Goal: Information Seeking & Learning: Compare options

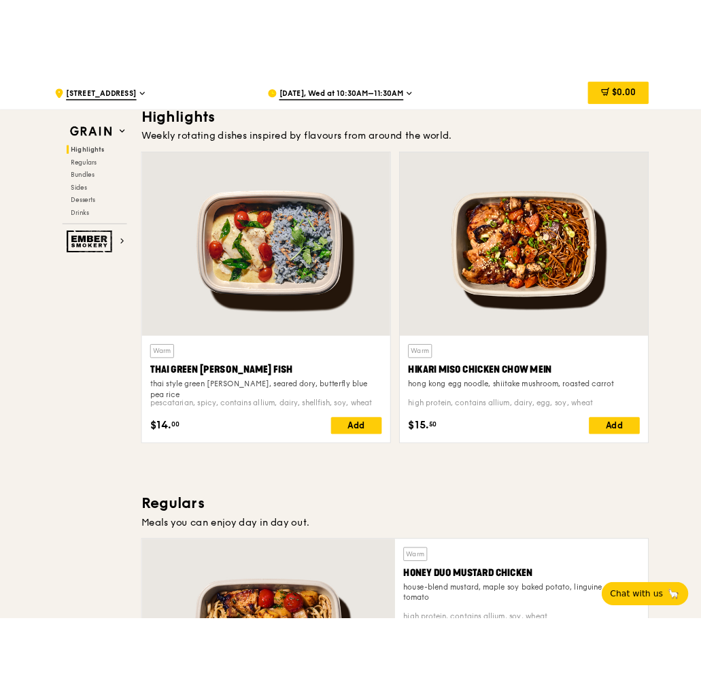
scroll to position [436, 0]
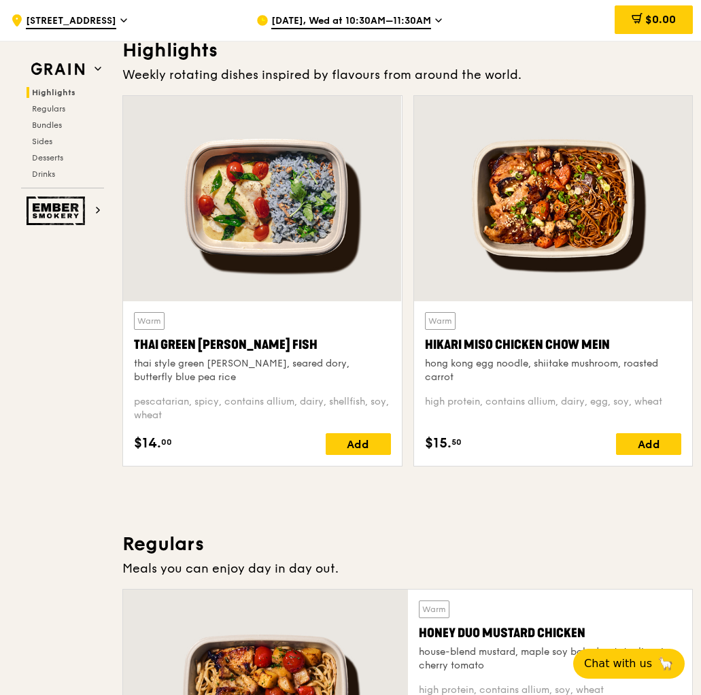
click at [230, 368] on div "thai style green [PERSON_NAME], seared dory, butterfly blue pea rice" at bounding box center [262, 370] width 257 height 27
click at [179, 364] on div "thai style green [PERSON_NAME], seared dory, butterfly blue pea rice" at bounding box center [262, 370] width 257 height 27
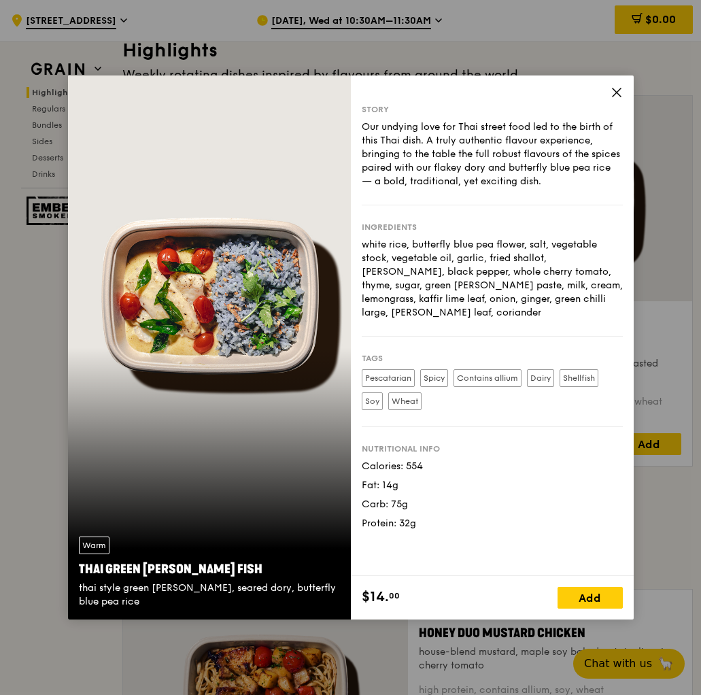
click at [489, 165] on div "Our undying love for Thai street food led to the birth of this Thai dish. A tru…" at bounding box center [492, 154] width 261 height 68
click at [442, 263] on div "white rice, butterfly blue pea flower, salt, vegetable stock, vegetable oil, ga…" at bounding box center [492, 279] width 261 height 82
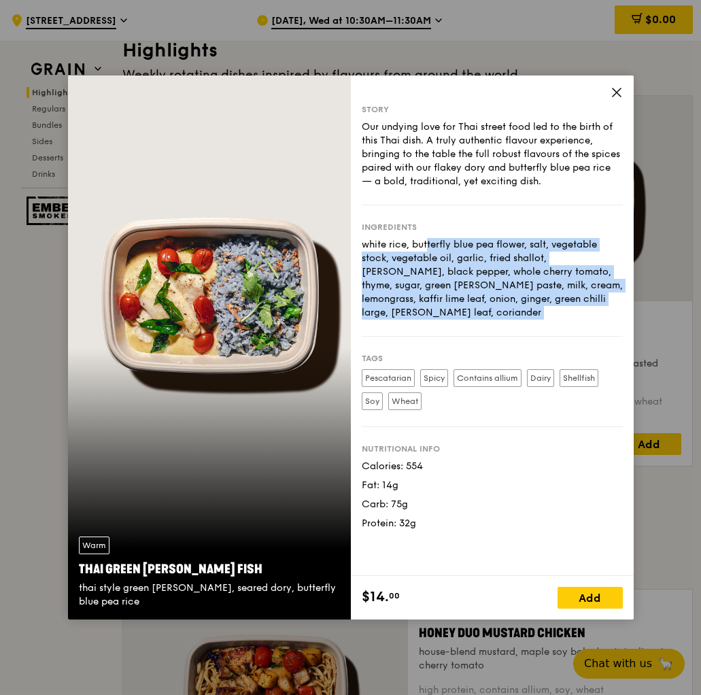
click at [442, 263] on div "white rice, butterfly blue pea flower, salt, vegetable stock, vegetable oil, ga…" at bounding box center [492, 279] width 261 height 82
drag, startPoint x: 620, startPoint y: 99, endPoint x: 186, endPoint y: 553, distance: 627.4
click at [203, 526] on div "Warm Thai Green [PERSON_NAME] Fish thai style green [PERSON_NAME], seared dory,…" at bounding box center [351, 348] width 566 height 544
click at [178, 579] on div "Warm Thai Green [PERSON_NAME] Fish thai style green [PERSON_NAME], seared dory,…" at bounding box center [209, 573] width 283 height 94
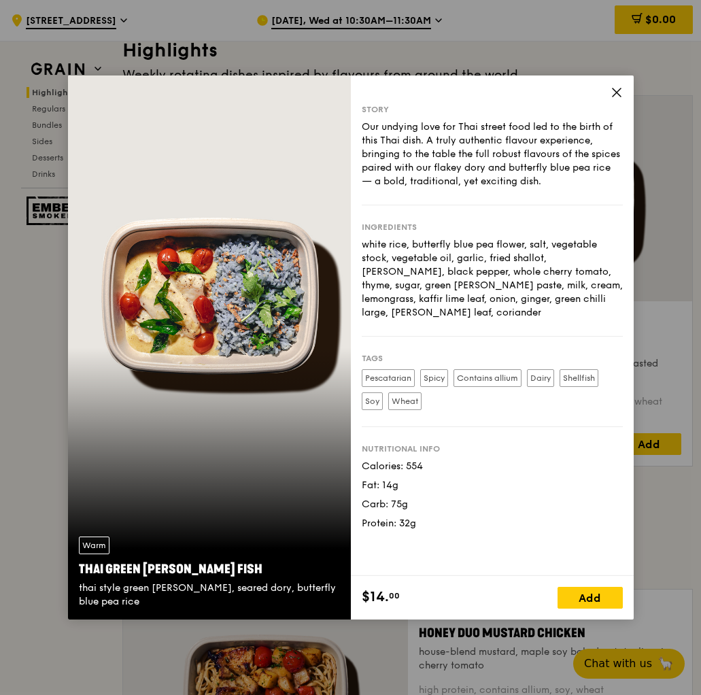
click at [176, 590] on div "thai style green [PERSON_NAME], seared dory, butterfly blue pea rice" at bounding box center [209, 595] width 261 height 27
copy div "thai style green [PERSON_NAME], seared dory, butterfly blue pea rice"
click at [623, 86] on div "Story Our undying love for Thai street food led to the birth of this Thai dish.…" at bounding box center [492, 326] width 283 height 501
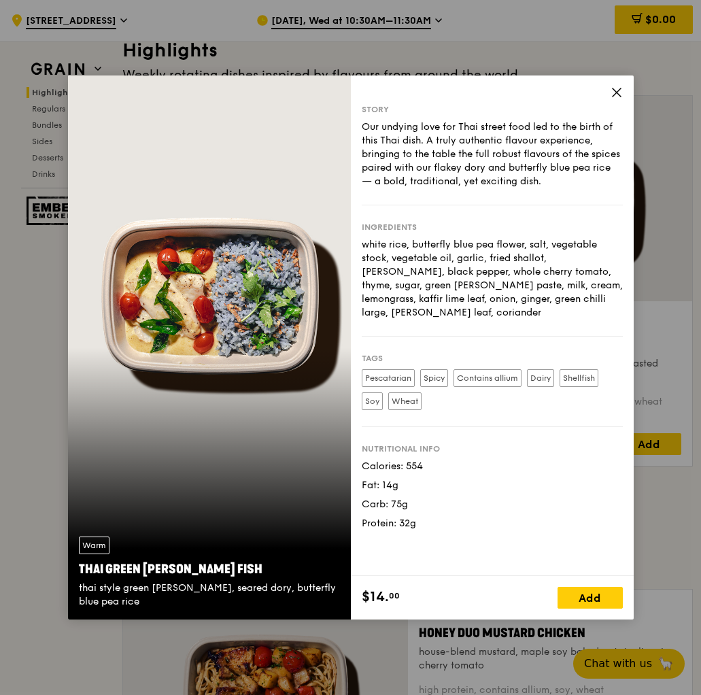
click at [617, 90] on icon at bounding box center [617, 92] width 12 height 12
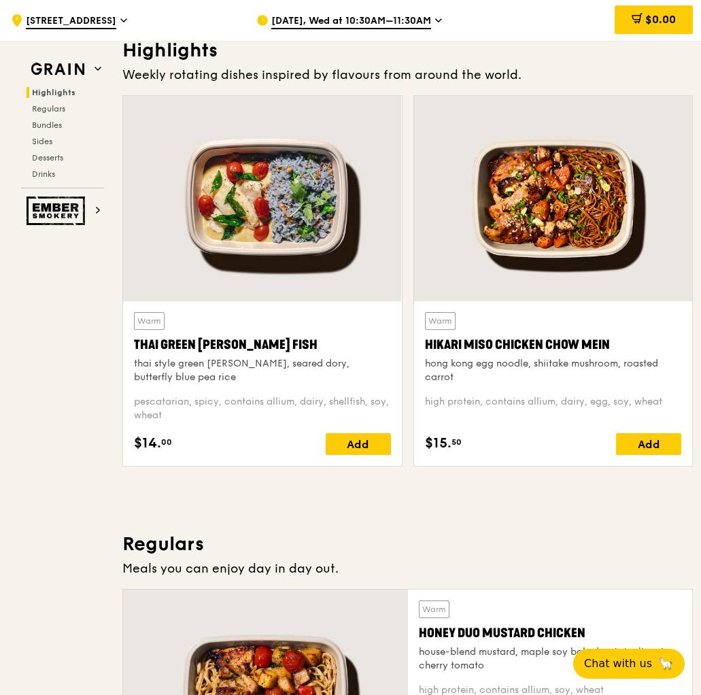
click at [447, 344] on div "Hikari Miso Chicken Chow Mein" at bounding box center [553, 344] width 257 height 19
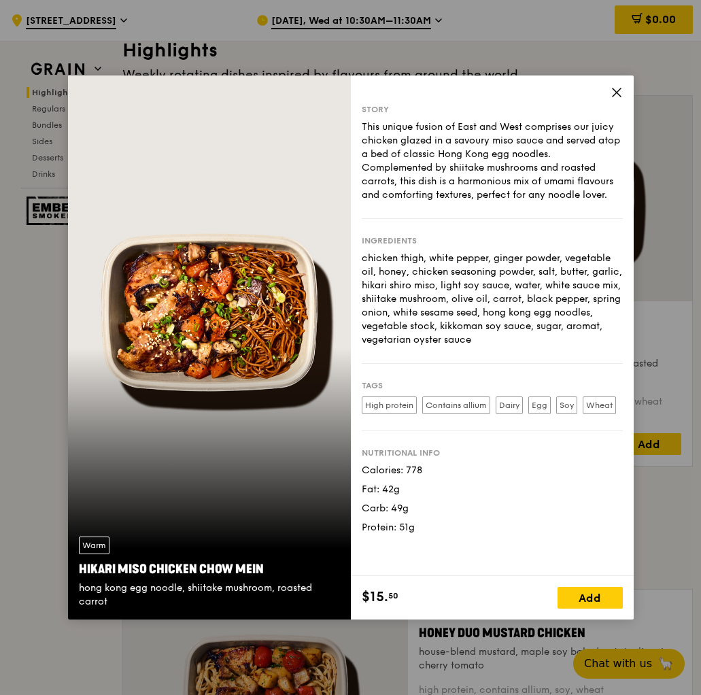
click at [172, 588] on div "hong kong egg noodle, shiitake mushroom, roasted carrot" at bounding box center [209, 595] width 261 height 27
copy div "hong kong egg noodle, shiitake mushroom, roasted carrot"
click at [608, 95] on div "Story This unique fusion of East and West comprises our juicy chicken glazed in…" at bounding box center [492, 326] width 283 height 501
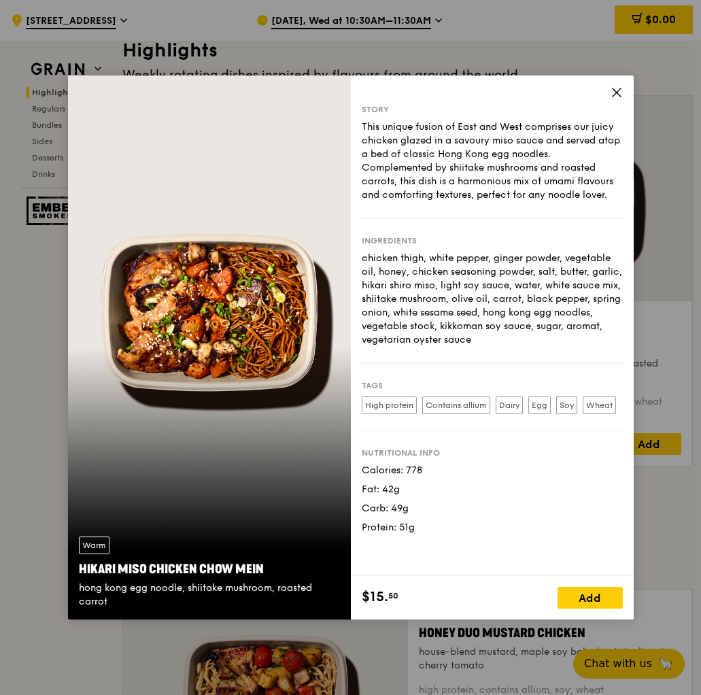
click at [613, 94] on icon at bounding box center [617, 92] width 12 height 12
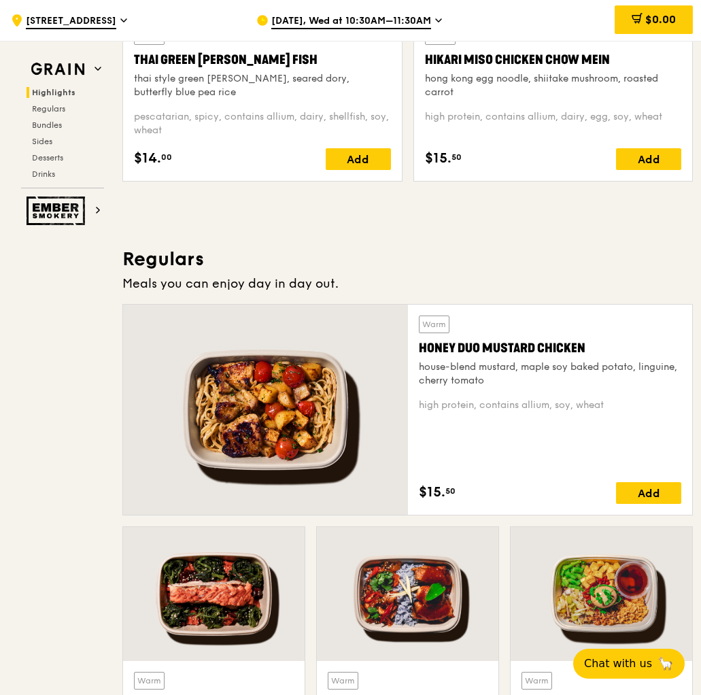
scroll to position [763, 0]
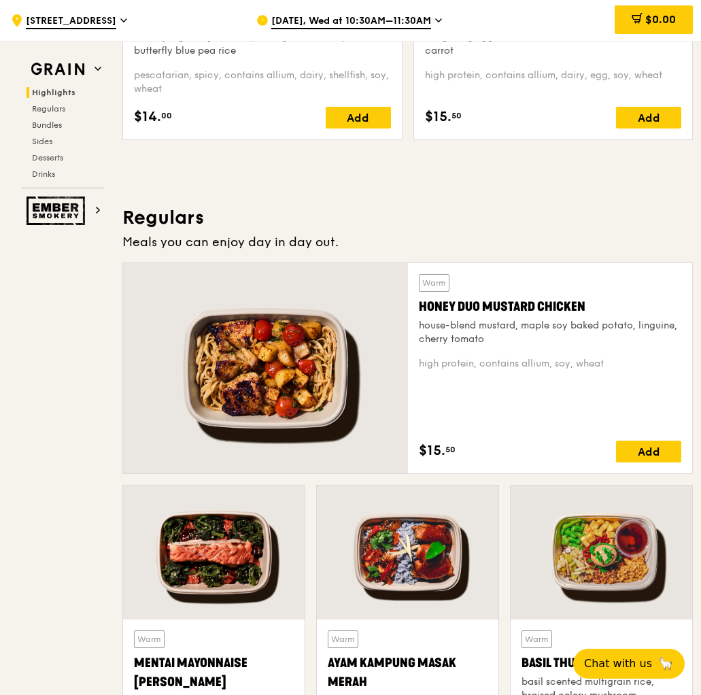
click at [341, 350] on div at bounding box center [265, 368] width 285 height 210
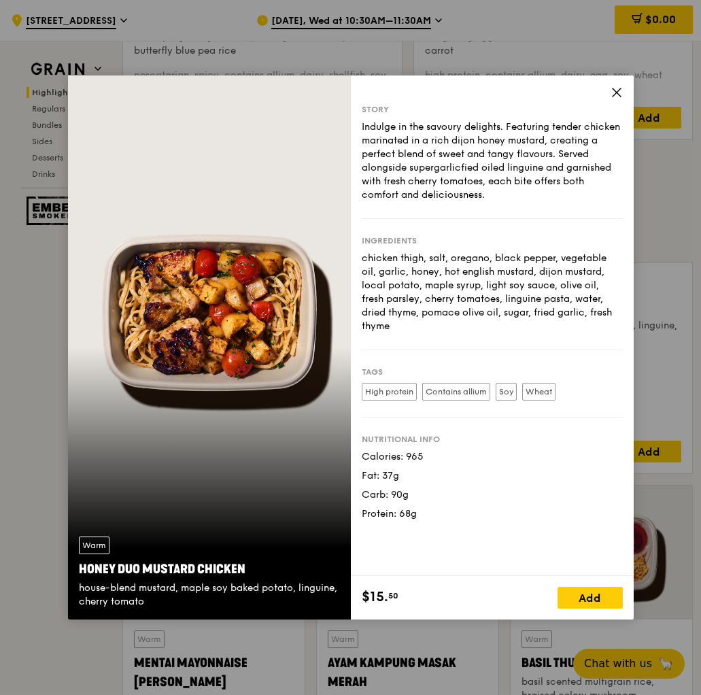
drag, startPoint x: 164, startPoint y: 602, endPoint x: 76, endPoint y: 586, distance: 89.1
click at [76, 586] on div "Warm Honey Duo Mustard Chicken house-blend mustard, maple soy baked potato, lin…" at bounding box center [209, 573] width 283 height 94
copy div "house-blend mustard, maple soy baked potato, linguine, cherry tomato"
click at [622, 90] on icon at bounding box center [617, 92] width 12 height 12
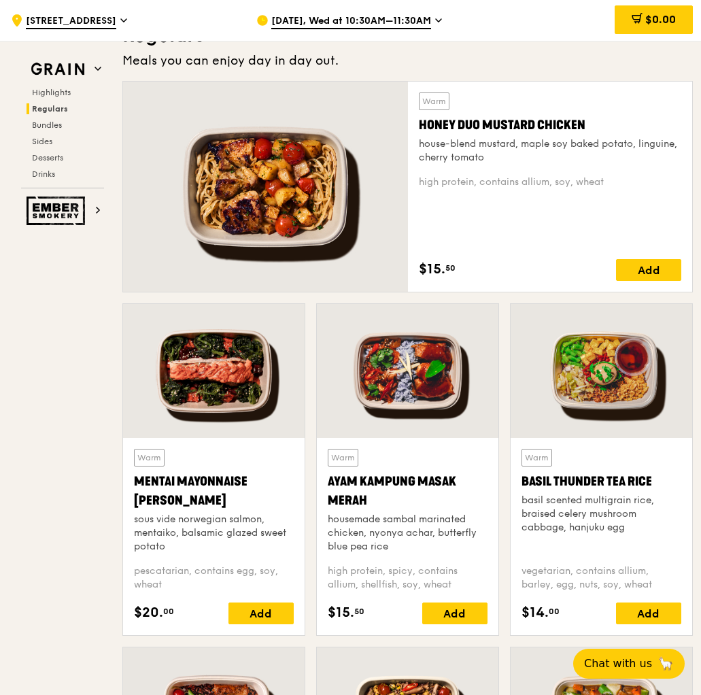
scroll to position [953, 0]
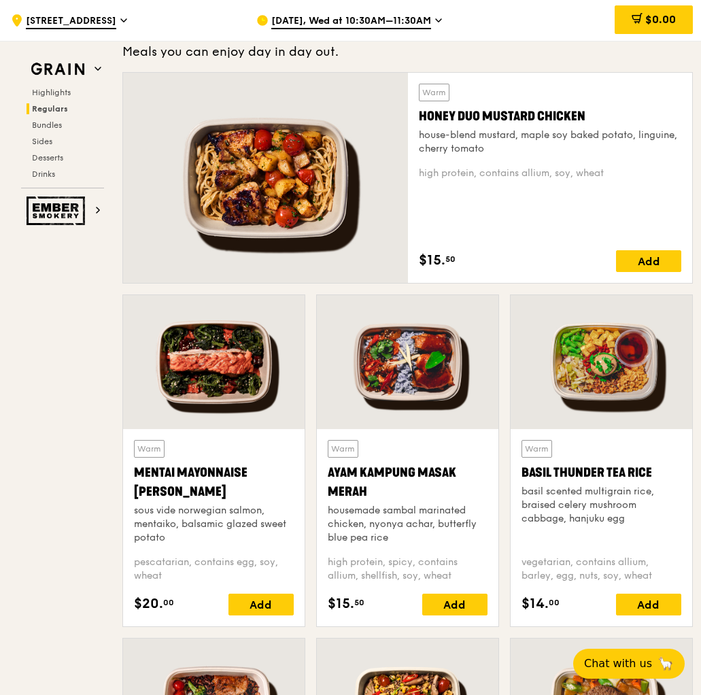
click at [198, 399] on div at bounding box center [214, 362] width 182 height 134
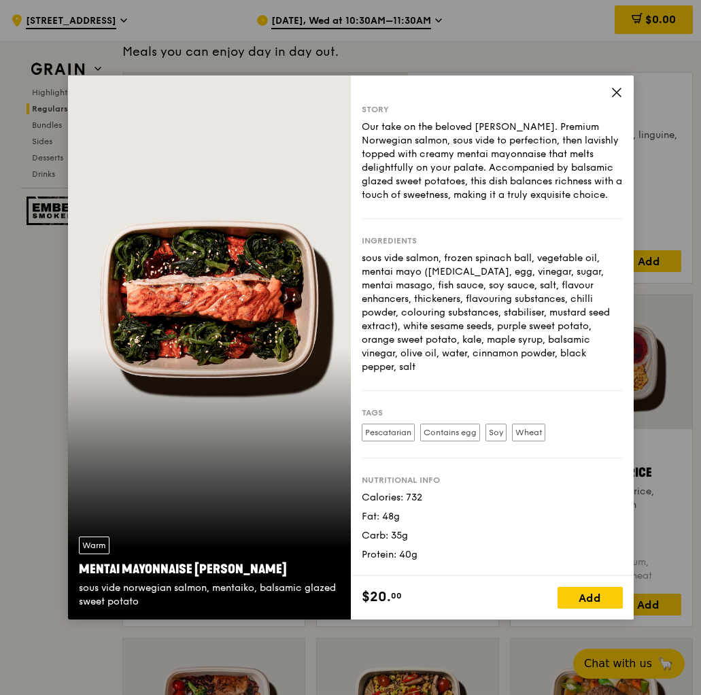
drag, startPoint x: 141, startPoint y: 597, endPoint x: 79, endPoint y: 586, distance: 62.7
click at [79, 586] on div "sous vide norwegian salmon, mentaiko, balsamic glazed sweet potato" at bounding box center [209, 595] width 261 height 27
copy div "sous vide norwegian salmon, mentaiko, balsamic glazed sweet potato"
click at [616, 92] on icon at bounding box center [617, 92] width 8 height 8
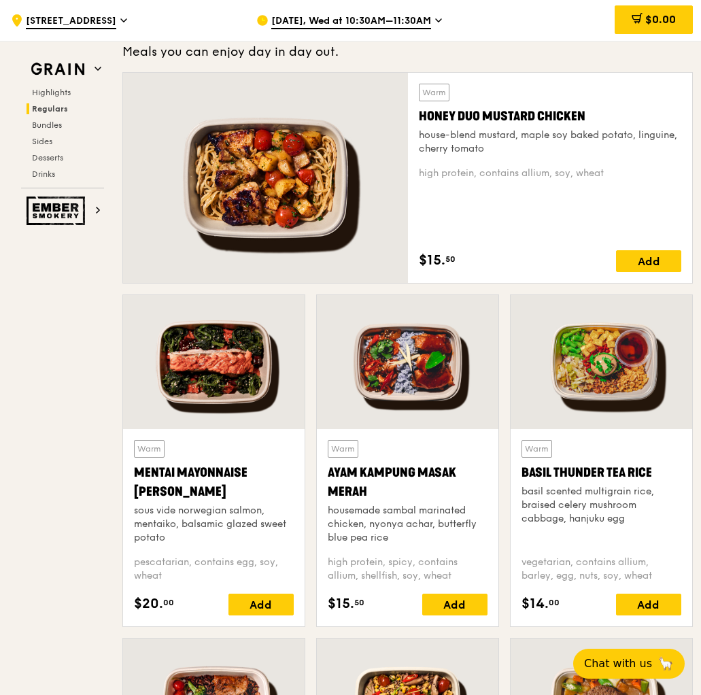
click at [454, 406] on div at bounding box center [408, 362] width 182 height 134
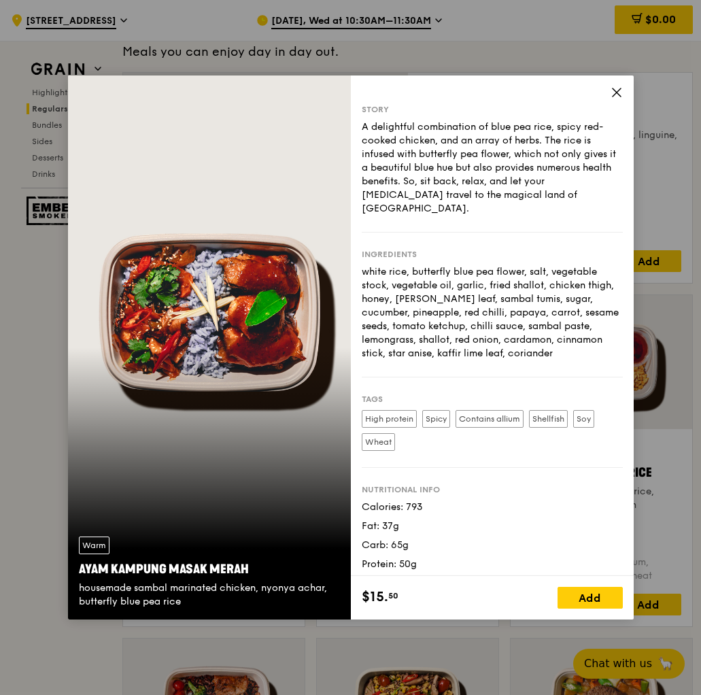
drag, startPoint x: 210, startPoint y: 605, endPoint x: 71, endPoint y: 593, distance: 139.9
click at [71, 593] on div "Warm Ayam [GEOGRAPHIC_DATA] housemade sambal marinated chicken, nyonya achar, b…" at bounding box center [209, 573] width 283 height 94
copy div "housemade sambal marinated chicken, nyonya achar, butterfly blue pea rice"
click at [616, 89] on icon at bounding box center [617, 92] width 12 height 12
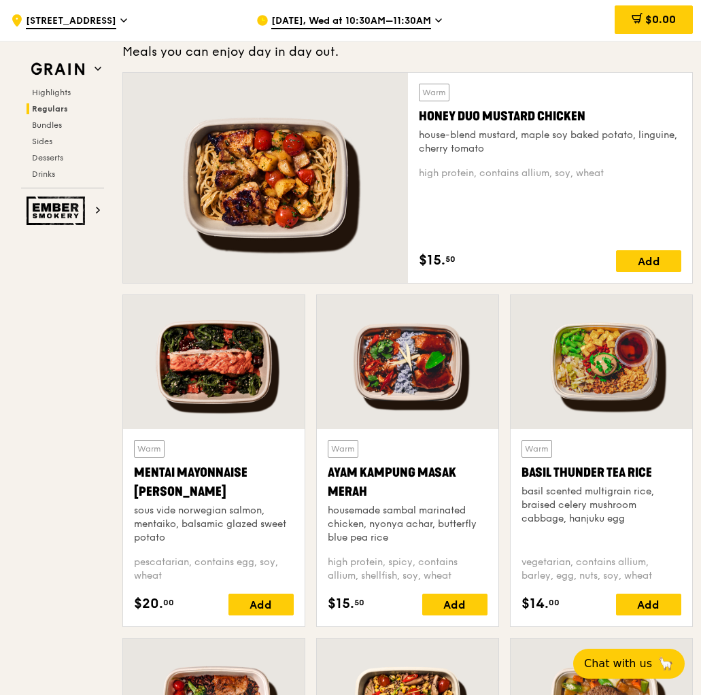
click at [561, 355] on div at bounding box center [602, 362] width 182 height 134
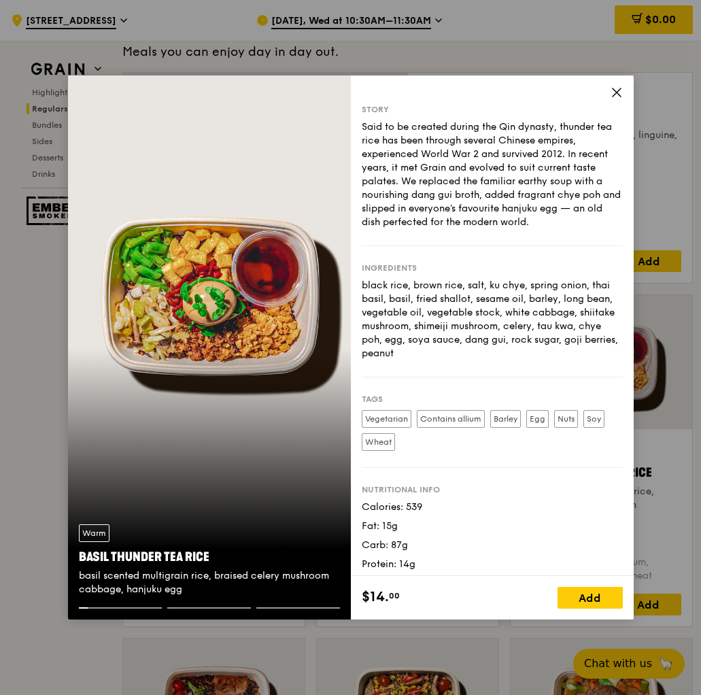
drag, startPoint x: 203, startPoint y: 594, endPoint x: 76, endPoint y: 579, distance: 127.4
click at [76, 579] on div "Warm Basil Thunder Tea [PERSON_NAME] scented multigrain rice, braised celery mu…" at bounding box center [209, 561] width 283 height 94
copy div "basil scented multigrain rice, braised celery mushroom cabbage, hanjuku egg"
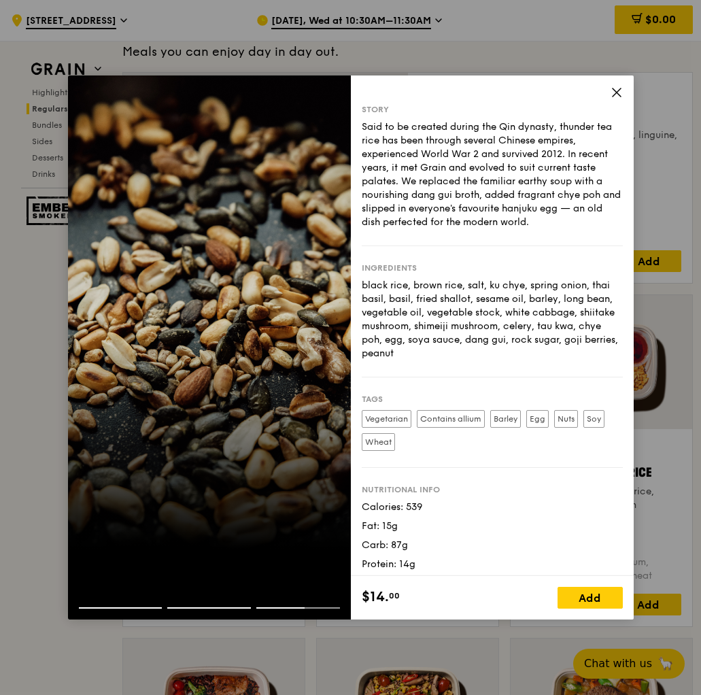
click at [619, 95] on icon at bounding box center [617, 92] width 8 height 8
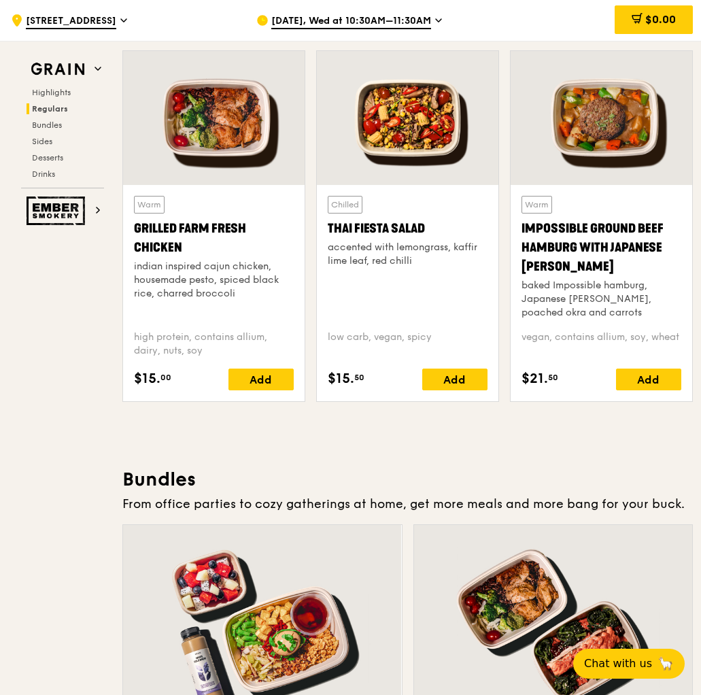
scroll to position [1546, 0]
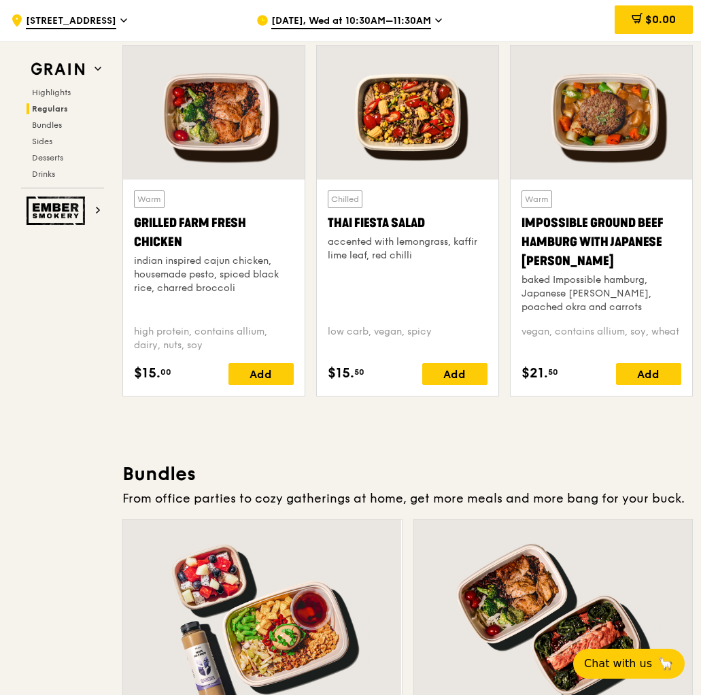
click at [195, 267] on div "indian inspired cajun chicken, housemade pesto, spiced black rice, charred broc…" at bounding box center [214, 274] width 160 height 41
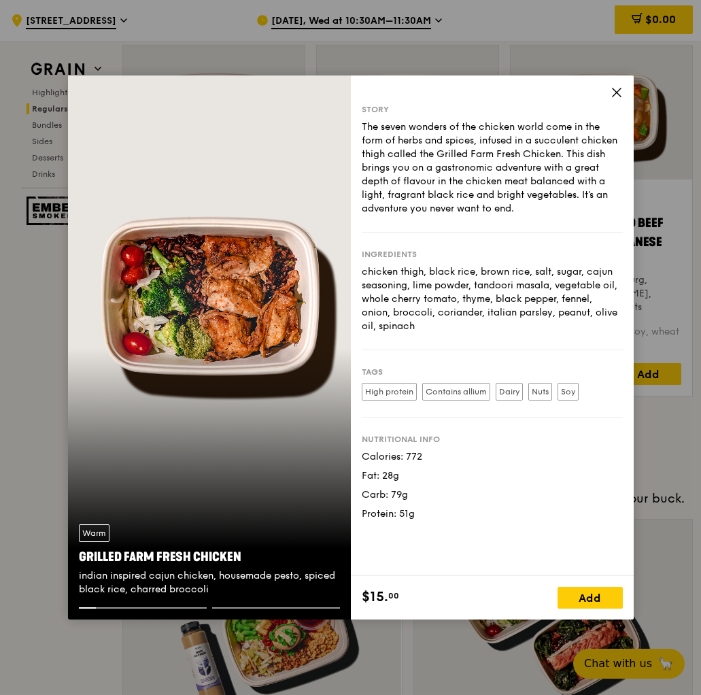
drag, startPoint x: 214, startPoint y: 590, endPoint x: 76, endPoint y: 575, distance: 138.9
click at [76, 575] on div "Warm Grilled Farm Fresh Chicken indian inspired cajun chicken, housemade pesto,…" at bounding box center [209, 561] width 283 height 94
copy div "indian inspired cajun chicken, housemade pesto, spiced black rice, charred broc…"
click at [617, 94] on icon at bounding box center [617, 92] width 12 height 12
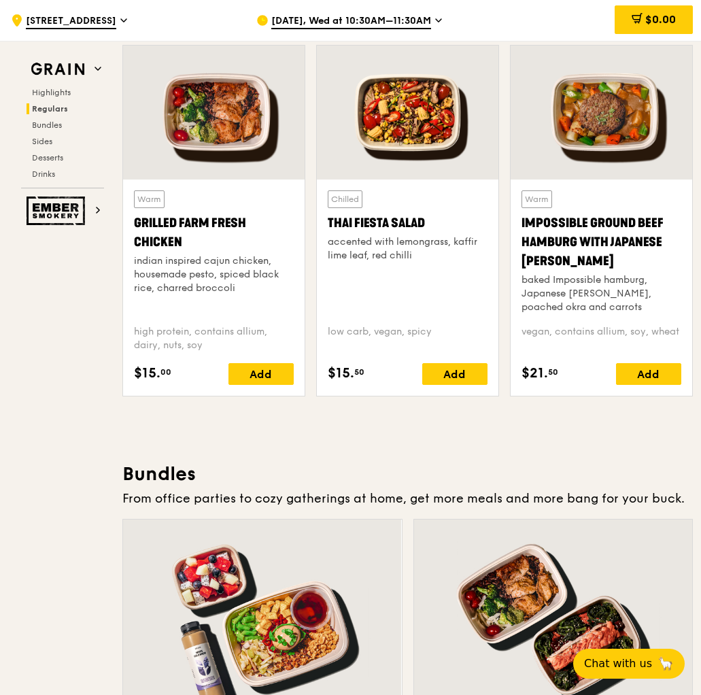
click at [418, 284] on div "Chilled Thai Fiesta Salad accented with lemongrass, kaffir lime leaf, red chilli" at bounding box center [408, 252] width 160 height 124
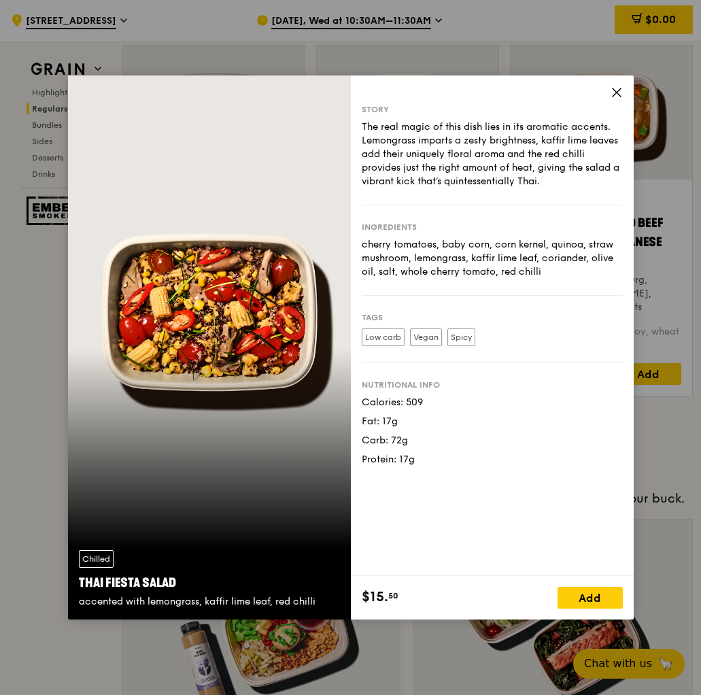
drag, startPoint x: 76, startPoint y: 603, endPoint x: 331, endPoint y: 607, distance: 254.4
click at [331, 607] on div "Chilled Thai Fiesta Salad accented with lemongrass, kaffir lime leaf, red chilli" at bounding box center [209, 579] width 283 height 80
copy div "accented with lemongrass, kaffir lime leaf, red chilli"
click at [621, 94] on icon at bounding box center [617, 92] width 12 height 12
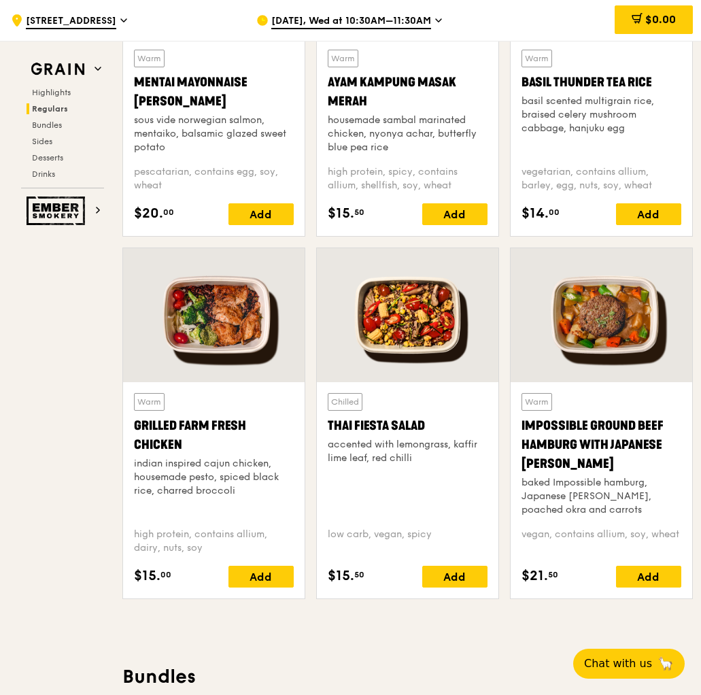
scroll to position [1357, 0]
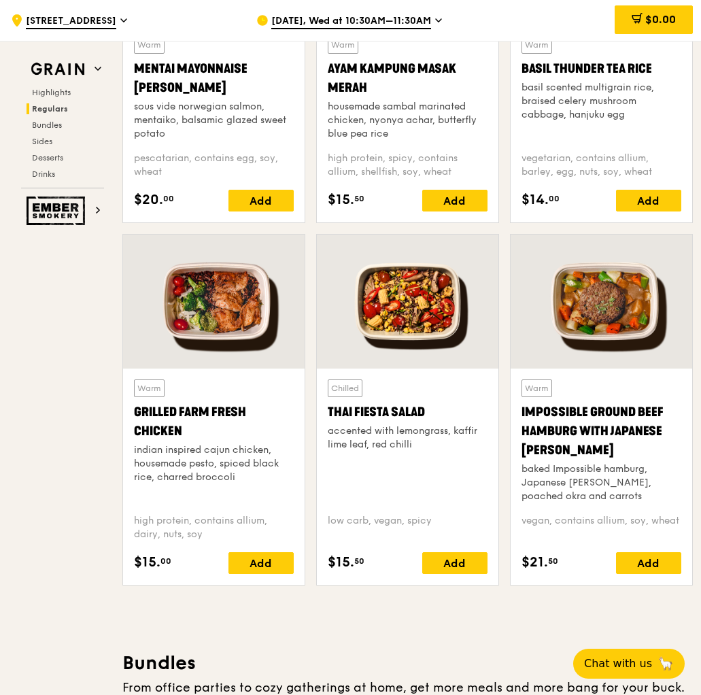
click at [568, 434] on div "Impossible Ground Beef Hamburg with Japanese [PERSON_NAME]" at bounding box center [602, 431] width 160 height 57
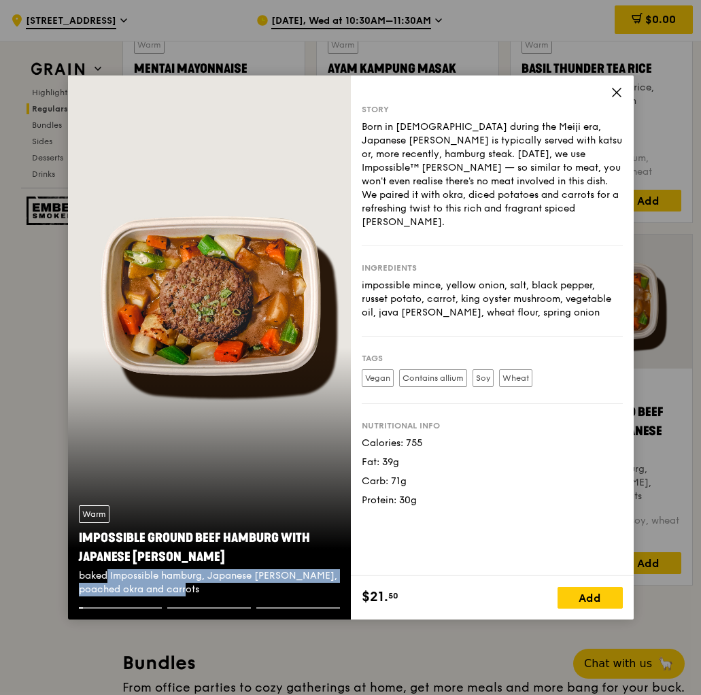
drag, startPoint x: 175, startPoint y: 589, endPoint x: 78, endPoint y: 580, distance: 97.1
click at [79, 580] on div "baked Impossible hamburg, Japanese [PERSON_NAME], poached okra and carrots" at bounding box center [209, 582] width 261 height 27
copy div "baked Impossible hamburg, Japanese [PERSON_NAME], poached okra and carrots"
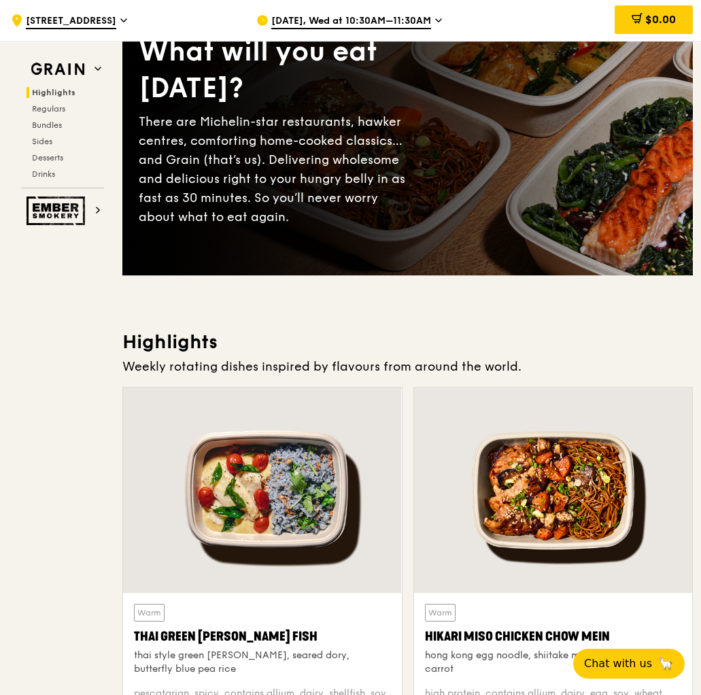
scroll to position [0, 0]
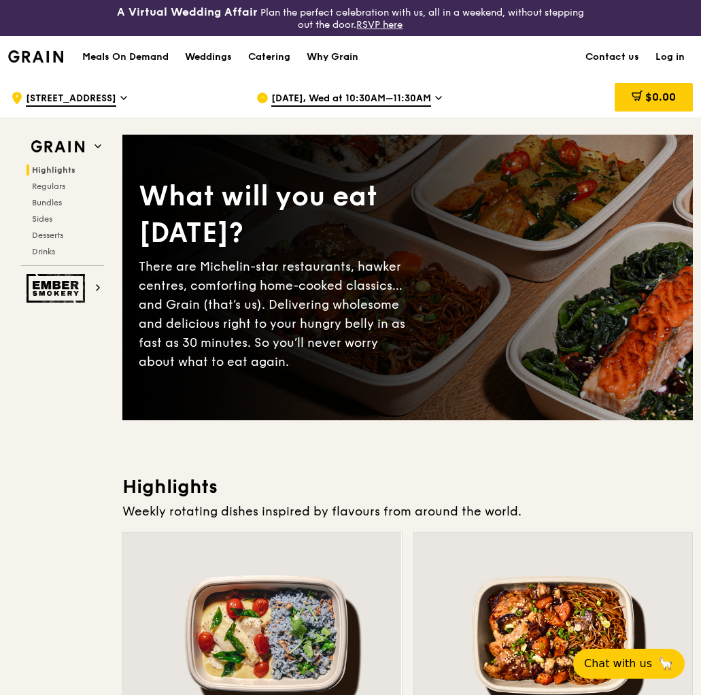
click at [336, 62] on div "Why Grain" at bounding box center [333, 57] width 52 height 41
